Goal: Check status: Check status

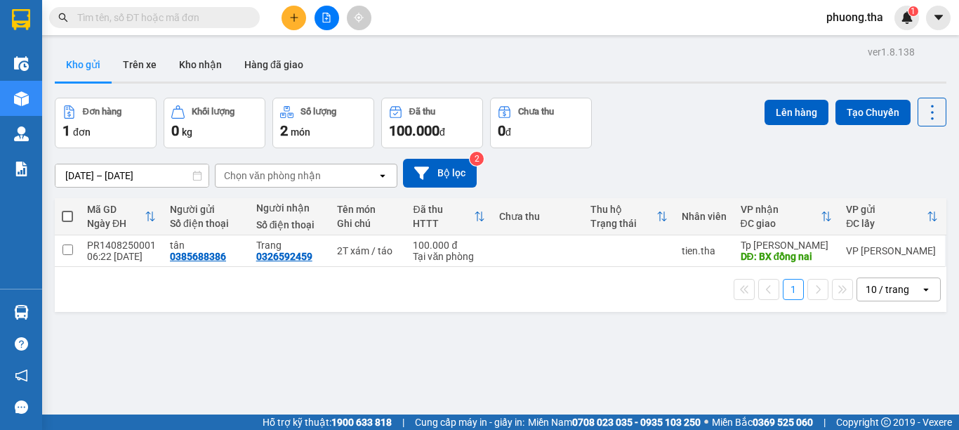
click at [136, 21] on input "text" at bounding box center [160, 17] width 166 height 15
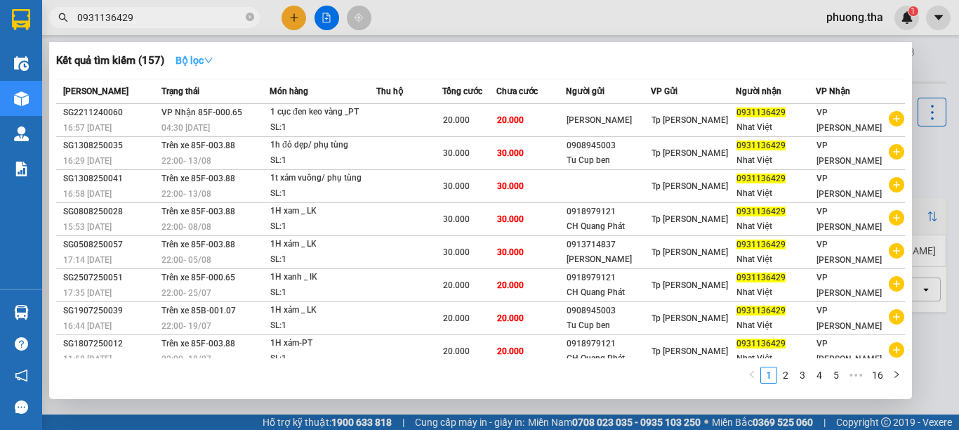
type input "0931136429"
click at [209, 63] on icon "down" at bounding box center [209, 60] width 10 height 10
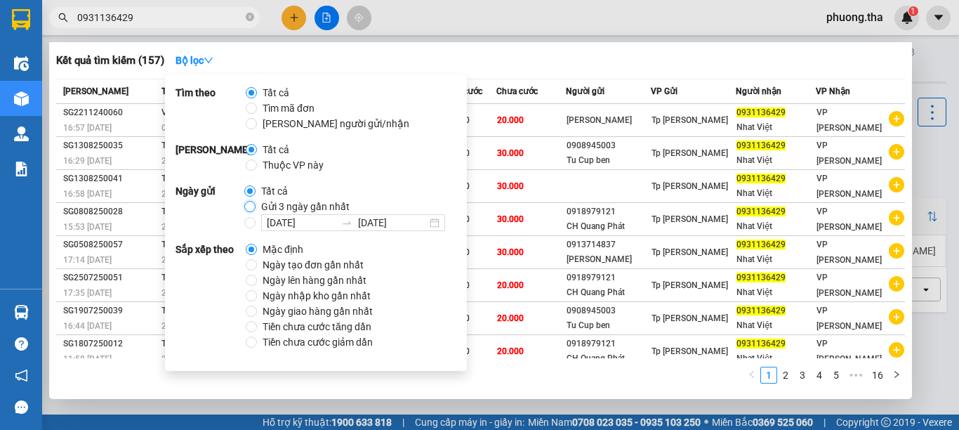
click at [251, 206] on input "Gửi 3 ngày gần nhất" at bounding box center [249, 206] width 11 height 11
radio input "true"
radio input "false"
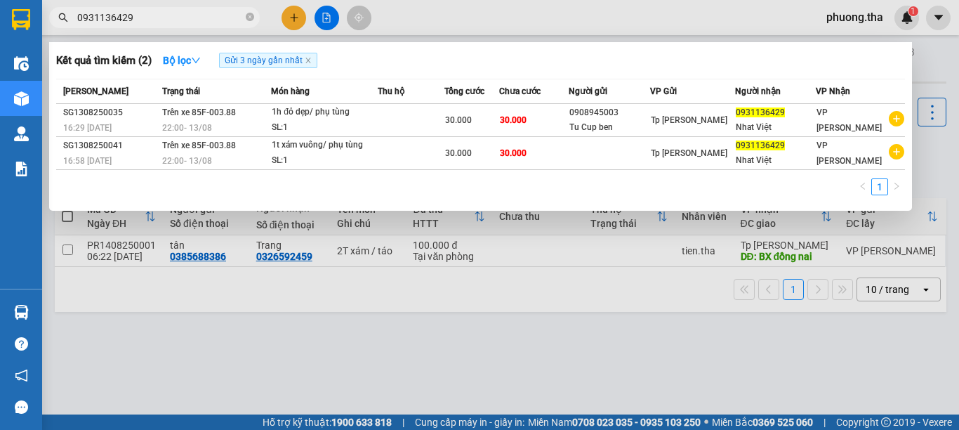
click at [549, 184] on div "1" at bounding box center [480, 190] width 849 height 25
click at [933, 70] on div at bounding box center [479, 215] width 959 height 430
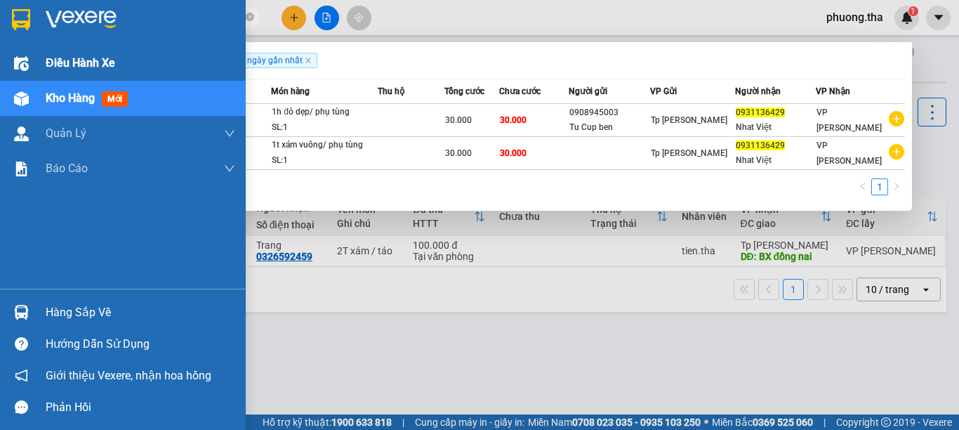
drag, startPoint x: 165, startPoint y: 20, endPoint x: 3, endPoint y: 76, distance: 171.7
click at [3, 76] on section "Kết quả tìm kiếm ( 2 ) Bộ lọc Gửi 3 ngày gần nhất Mã ĐH Trạng thái Món hàng Thu…" at bounding box center [479, 215] width 959 height 430
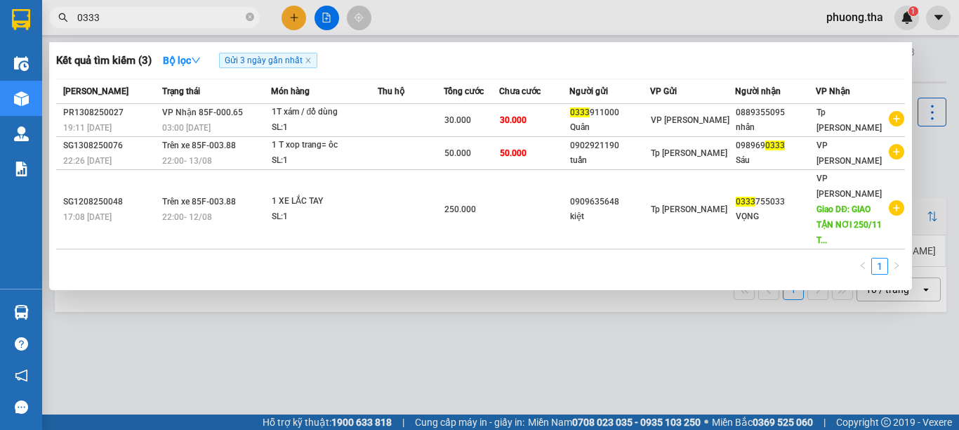
type input "0333"
